Goal: Communication & Community: Ask a question

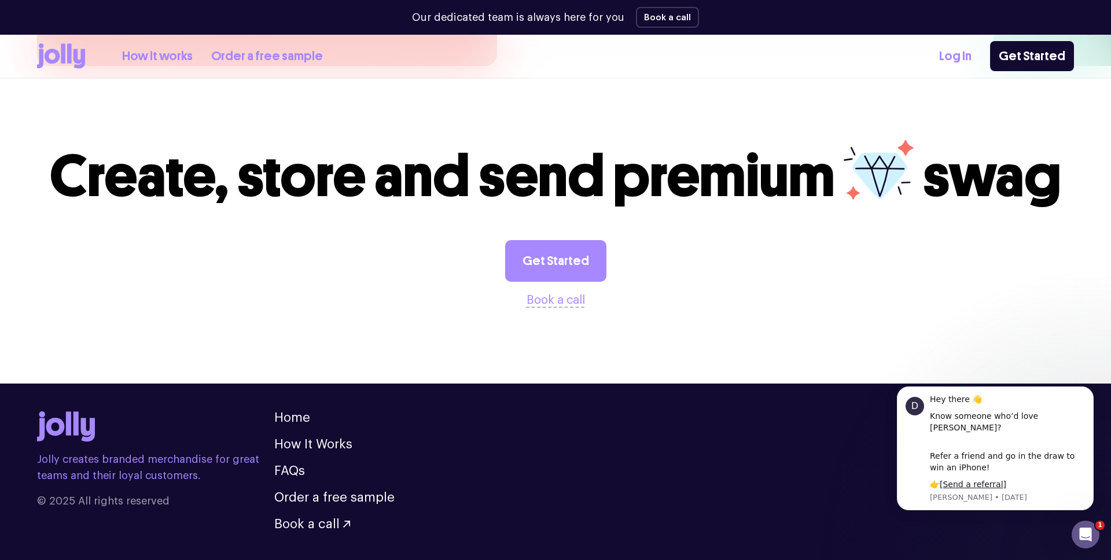
scroll to position [3201, 0]
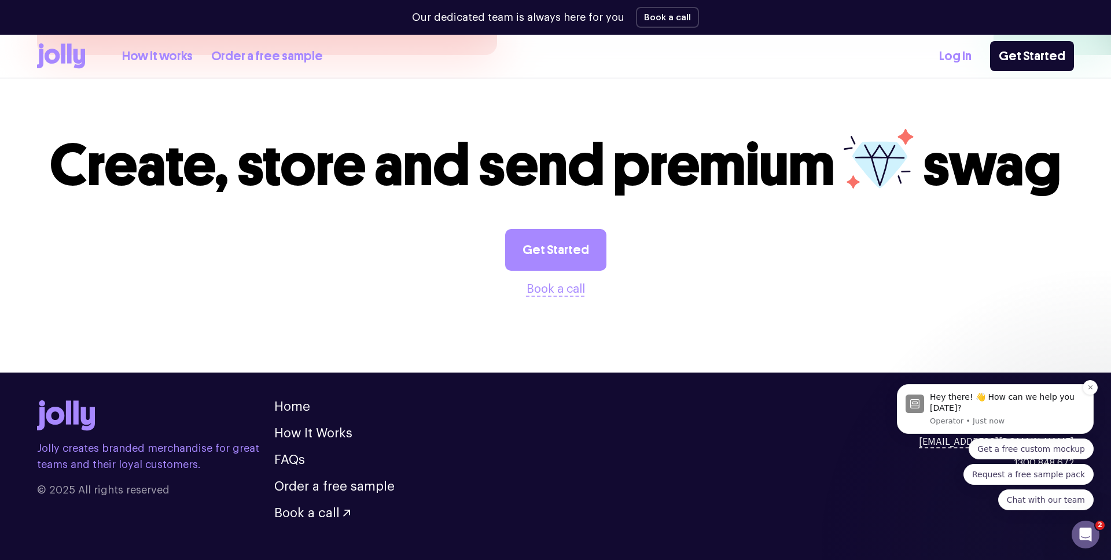
click at [962, 422] on p "Operator • Just now" at bounding box center [1007, 421] width 155 height 10
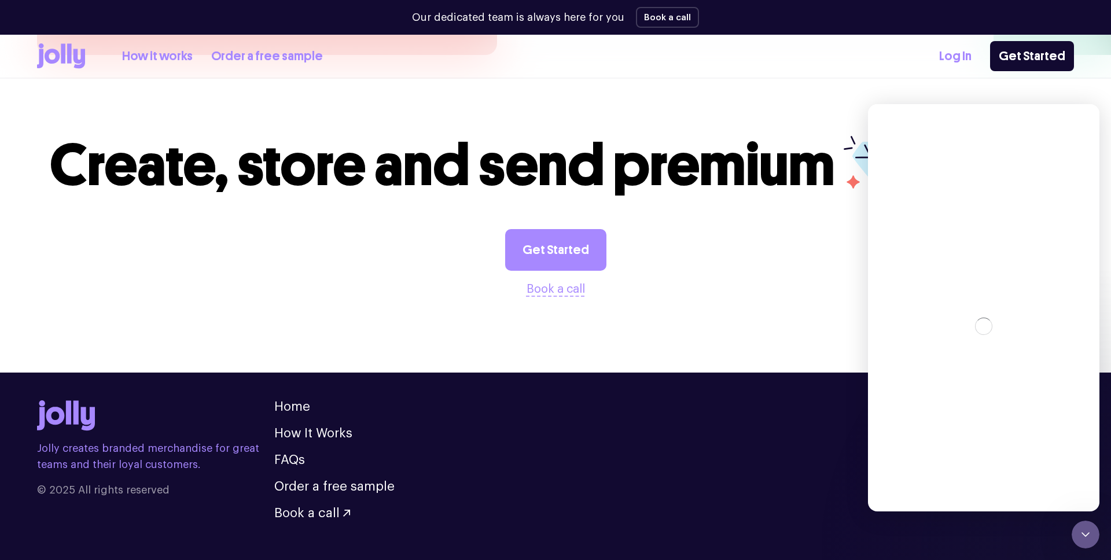
scroll to position [0, 0]
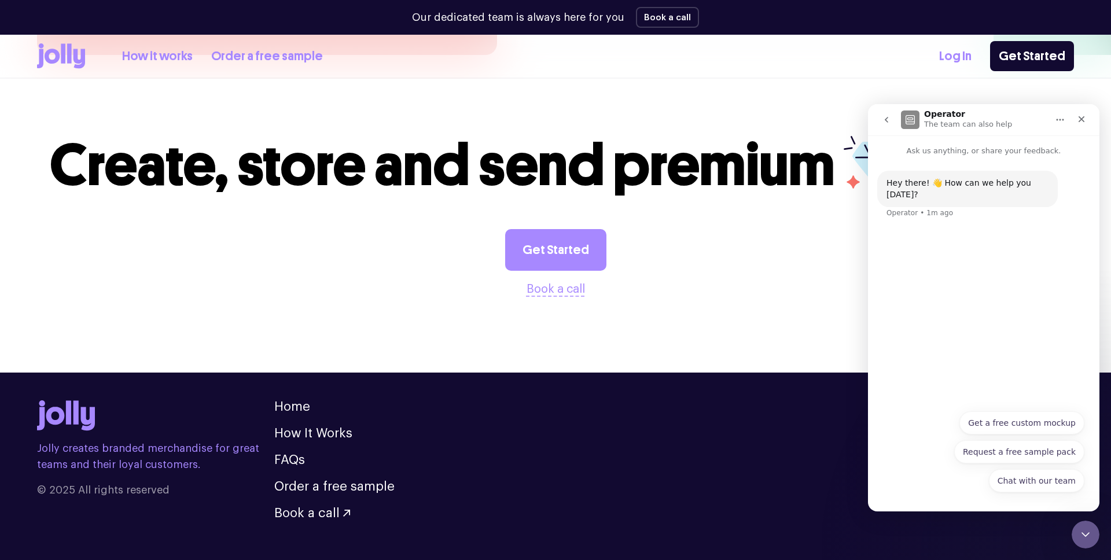
click at [985, 153] on p "Ask us anything, or share your feedback." at bounding box center [983, 145] width 231 height 21
click at [1025, 481] on button "Chat with our team" at bounding box center [1036, 480] width 95 height 23
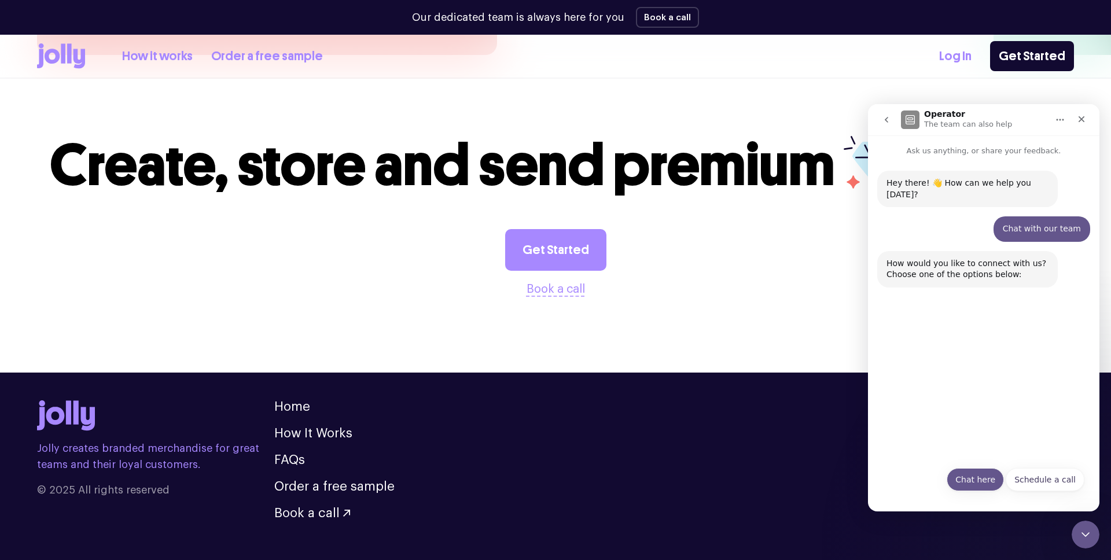
click at [975, 483] on button "Chat here" at bounding box center [975, 479] width 57 height 23
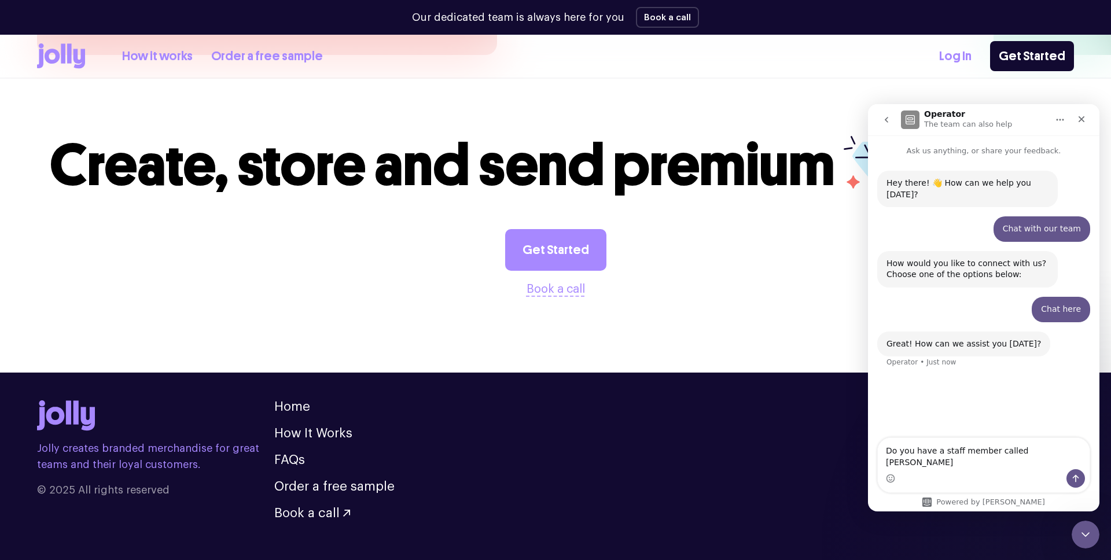
type textarea "Do you have a staff member called [PERSON_NAME]?"
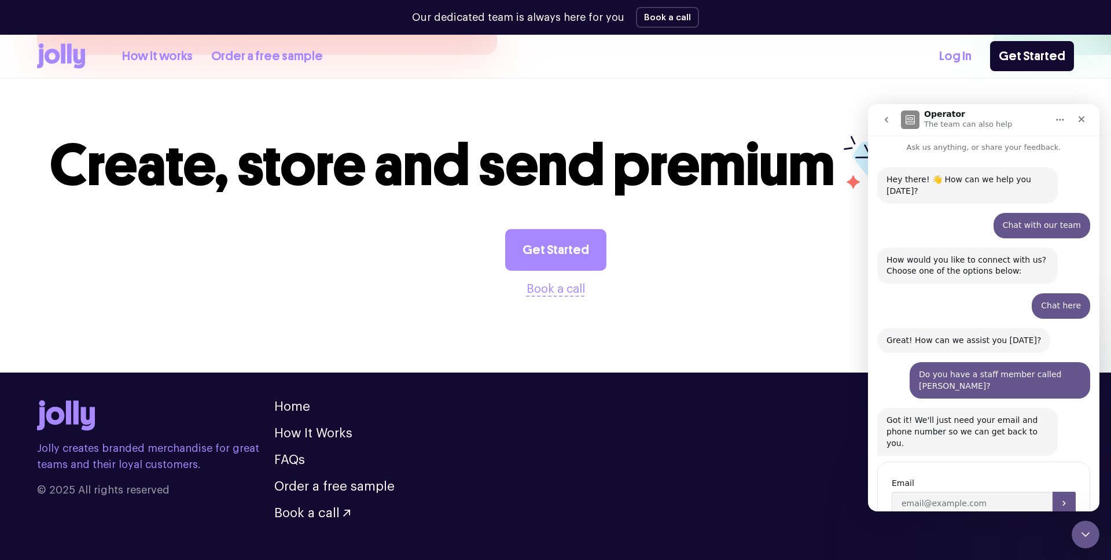
scroll to position [30, 0]
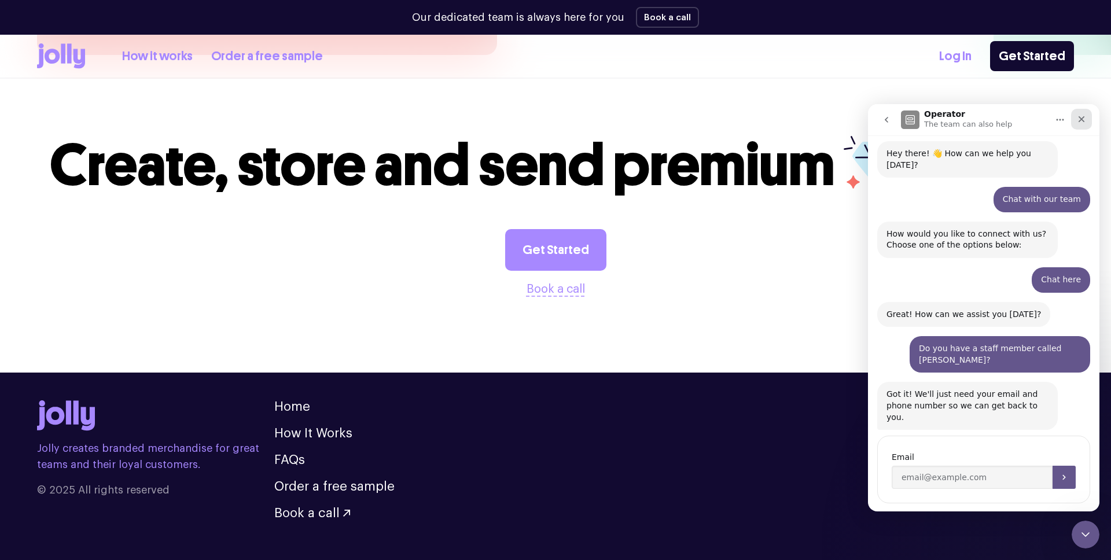
click at [1080, 118] on icon "Close" at bounding box center [1081, 119] width 9 height 9
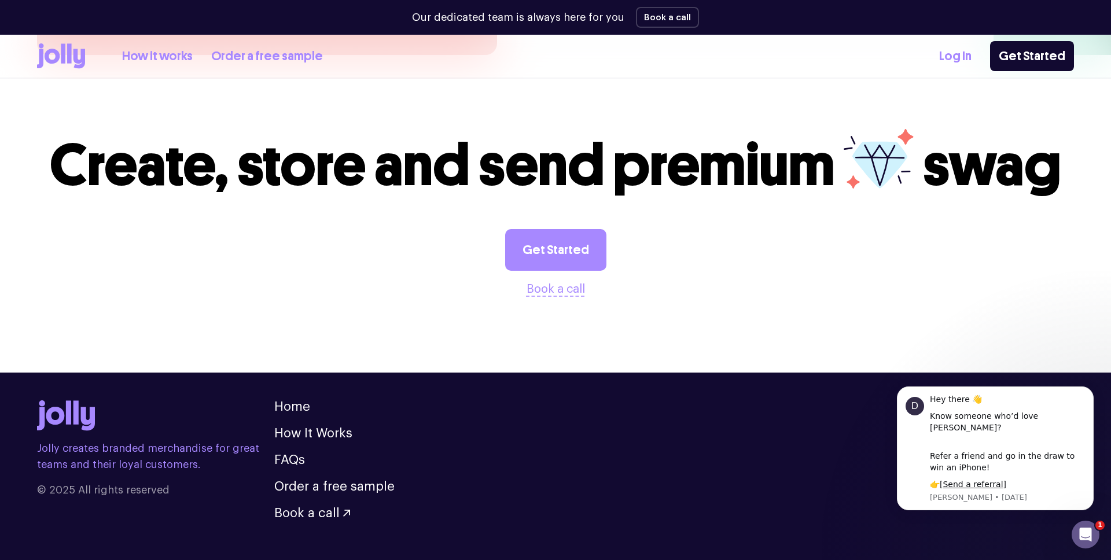
scroll to position [0, 0]
